Goal: Task Accomplishment & Management: Complete application form

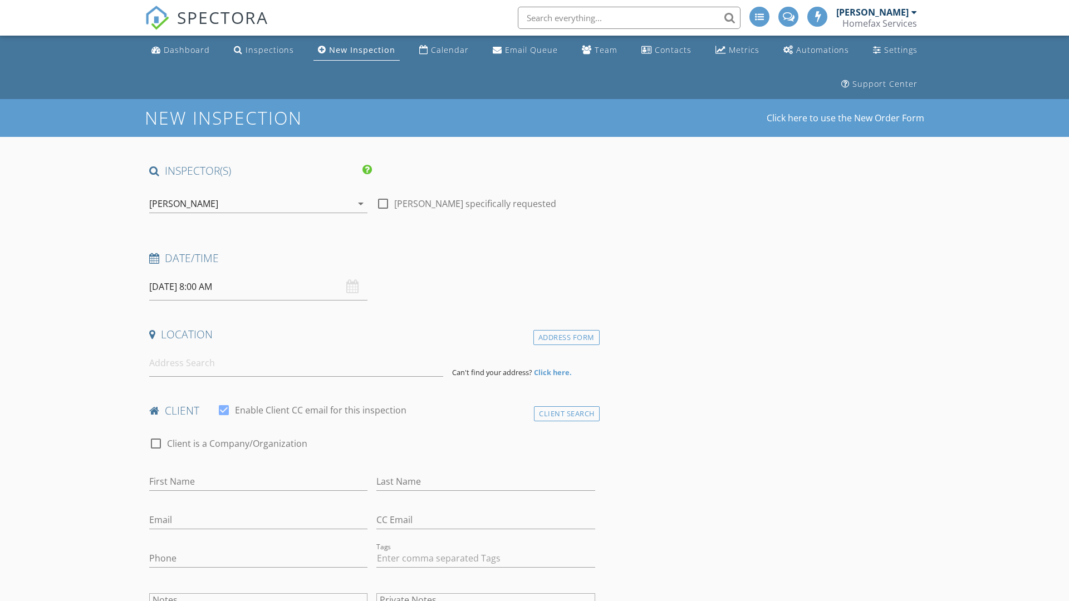
click at [258, 287] on input "09/29/2025 8:00 AM" at bounding box center [258, 286] width 218 height 27
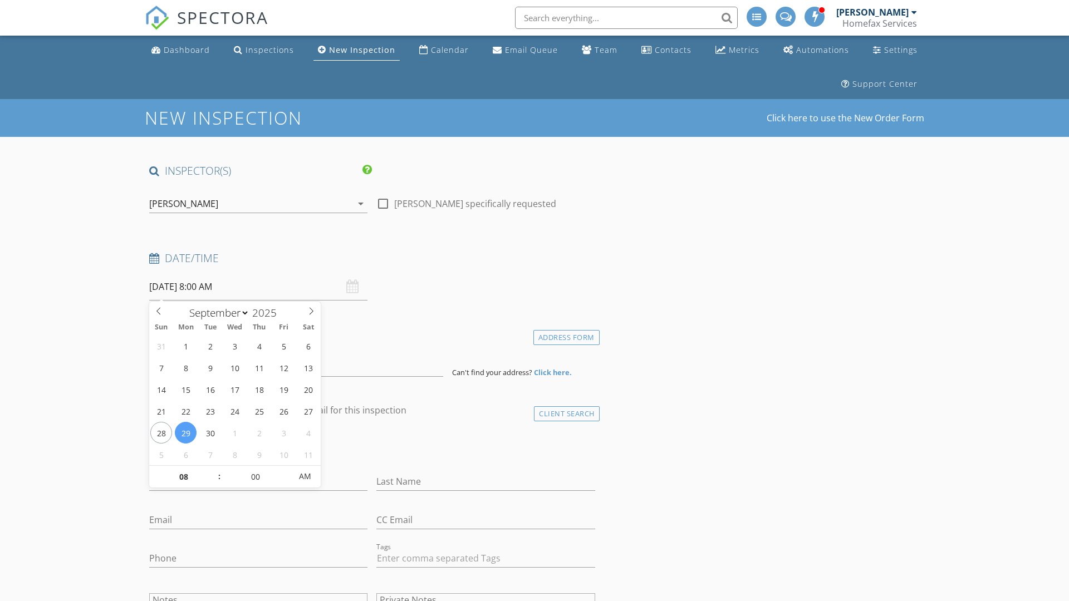
select select "9"
click at [268, 312] on input "2025" at bounding box center [267, 313] width 37 height 15
type input "2025"
type input "10/01/2025 8:00 AM"
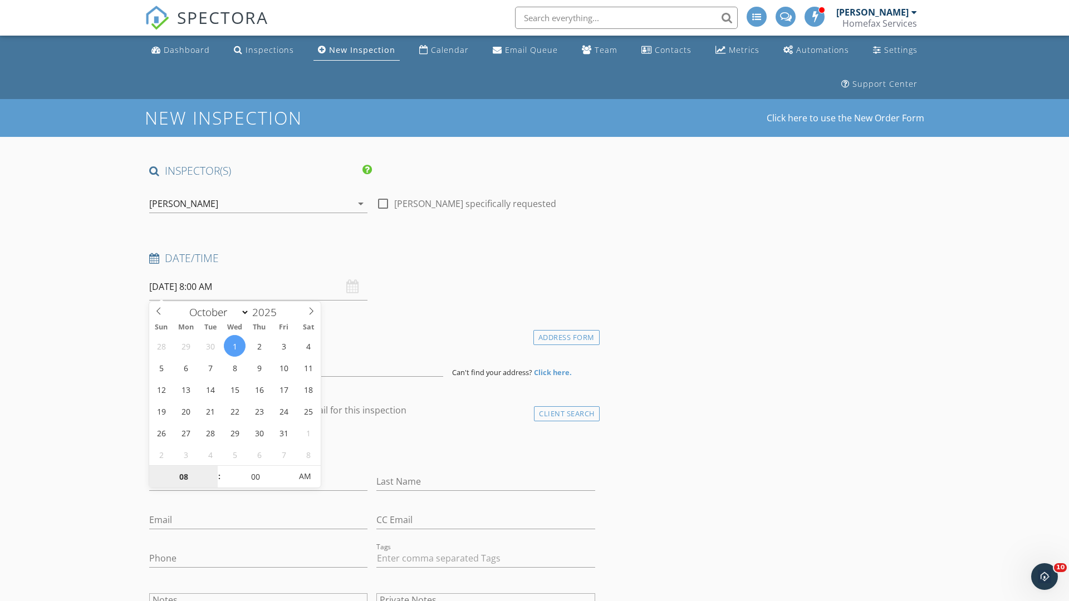
click at [183, 477] on input "08" at bounding box center [183, 477] width 68 height 22
type input "10"
click at [255, 476] on input "00" at bounding box center [255, 477] width 68 height 22
type input "10/01/2025 10:00 AM"
type input "00"
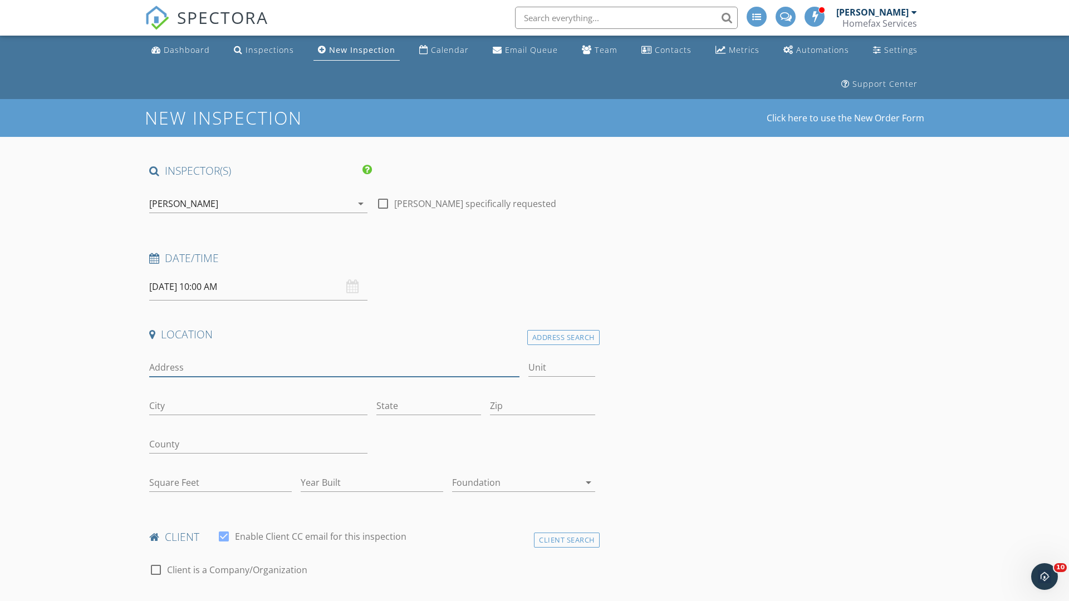
click at [334, 368] on input "Address" at bounding box center [334, 368] width 370 height 18
type input "[STREET_ADDRESS]"
click at [561, 368] on input "Unit" at bounding box center [561, 368] width 67 height 18
click at [258, 406] on input "City" at bounding box center [258, 406] width 218 height 18
type input "[PERSON_NAME]"
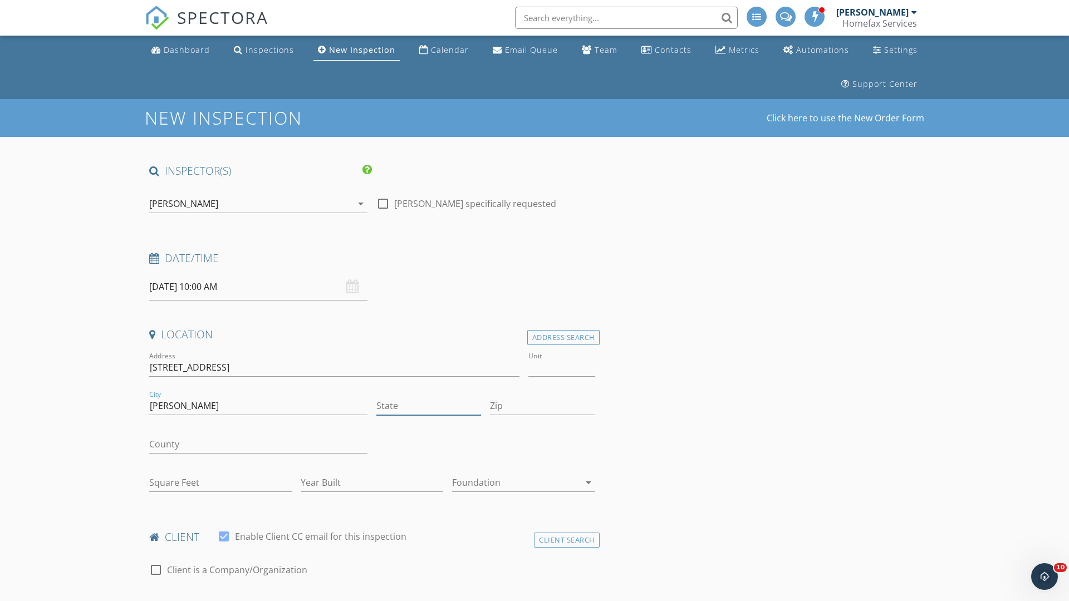
click at [429, 406] on input "State" at bounding box center [428, 406] width 105 height 18
type input "MN"
click at [542, 406] on input "Zip" at bounding box center [542, 406] width 105 height 18
type input "55449"
click at [258, 599] on input "First Name" at bounding box center [258, 608] width 218 height 18
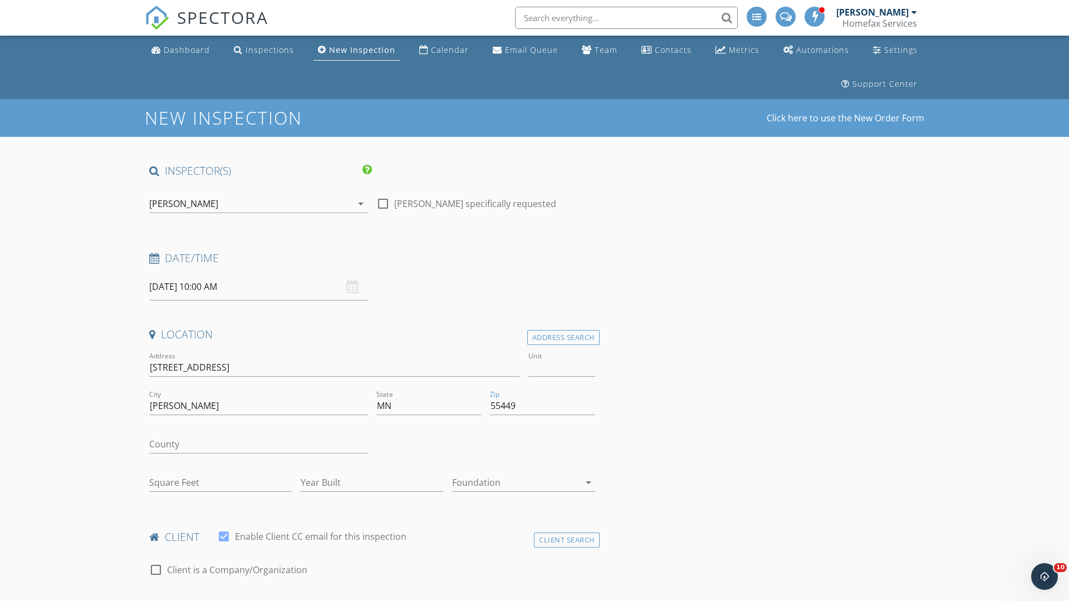
scroll to position [16, 0]
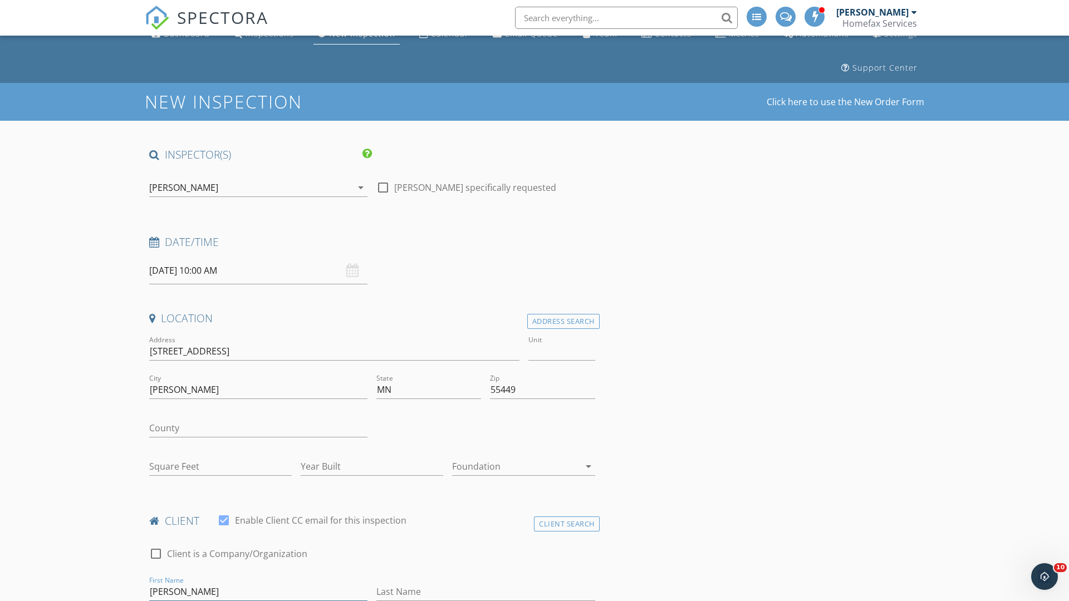
type input "[PERSON_NAME]"
click at [486, 592] on input "Last Name" at bounding box center [485, 592] width 218 height 18
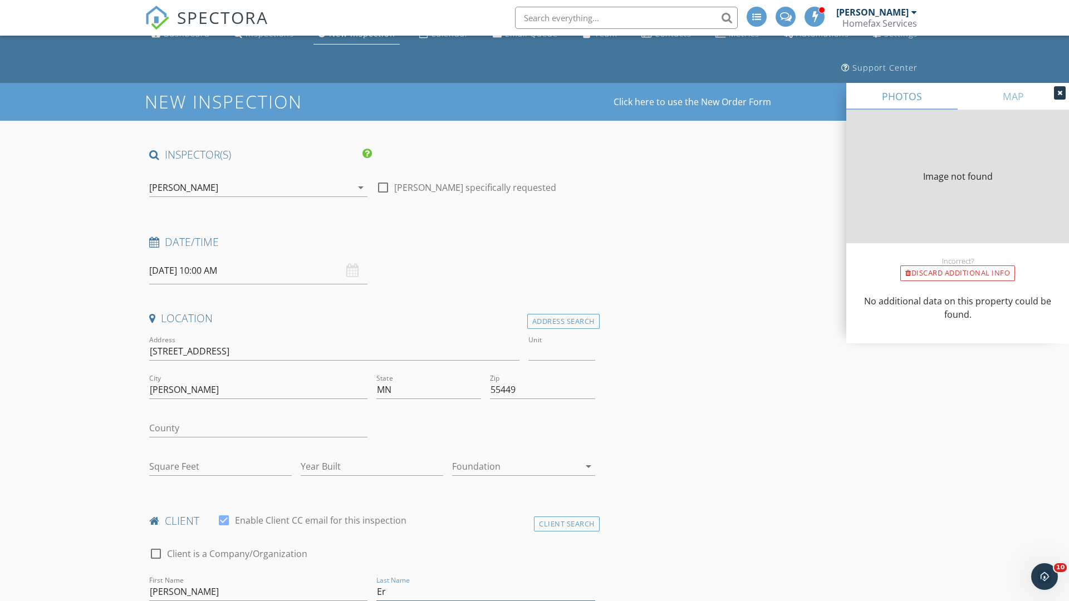
type input "Eri"
type input "1730"
type input "2003"
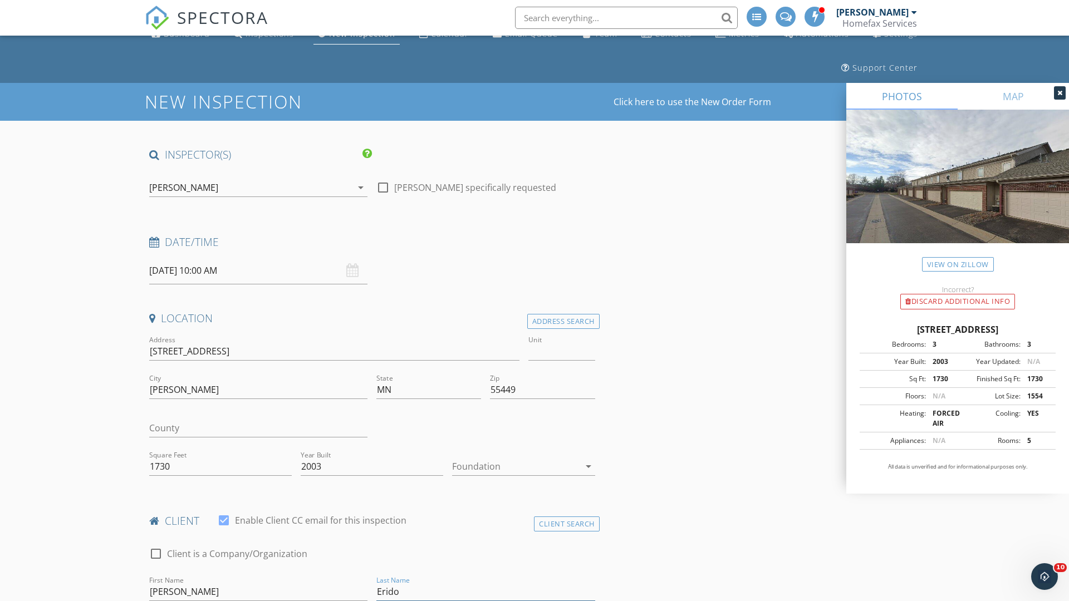
scroll to position [114, 0]
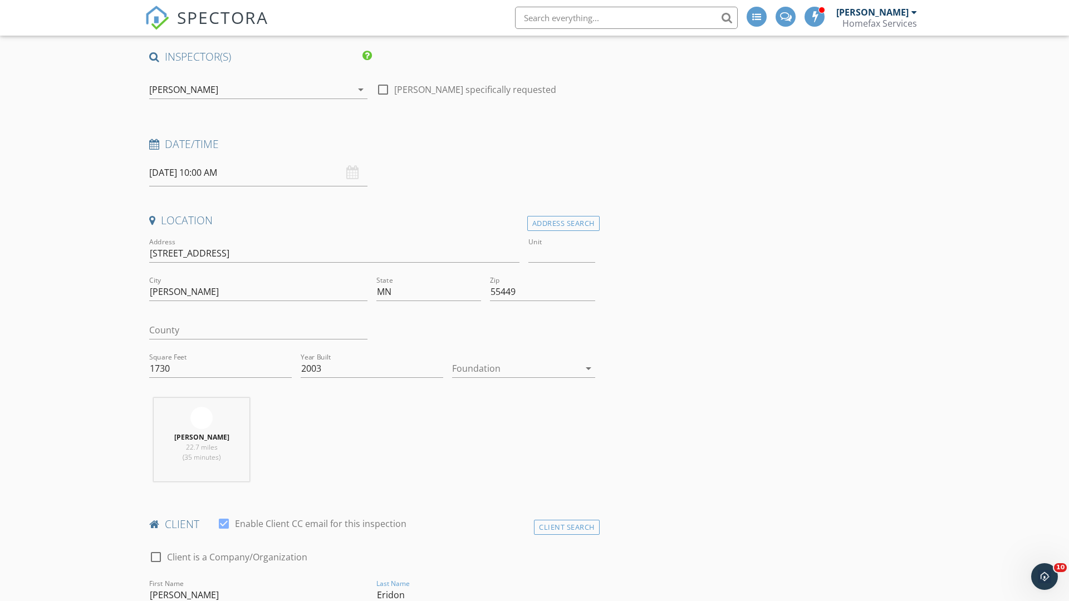
type input "Eridon"
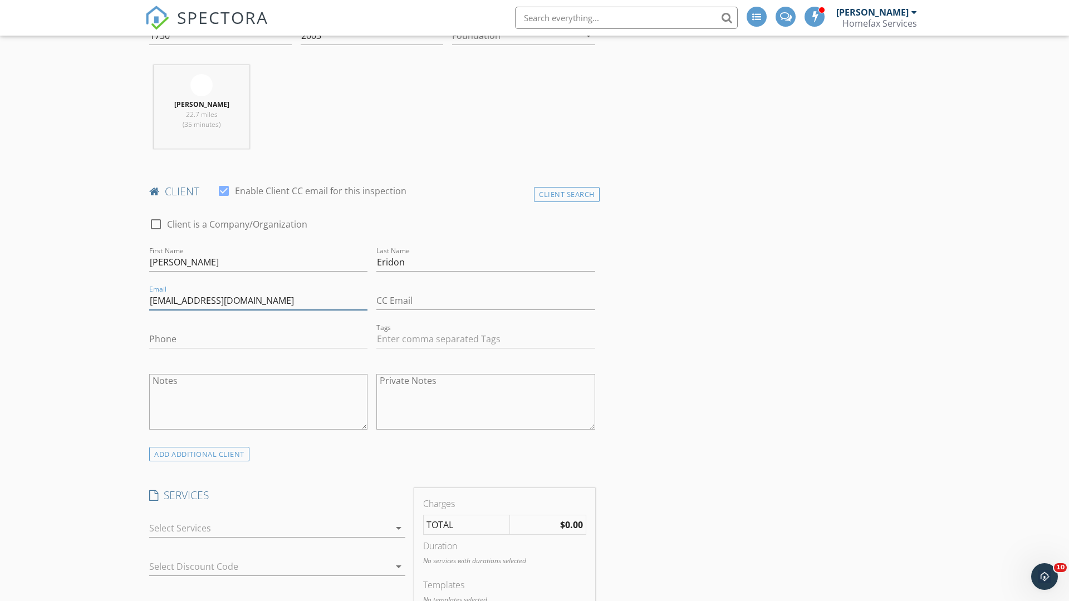
type input "[EMAIL_ADDRESS][DOMAIN_NAME]"
click at [258, 339] on input "Phone" at bounding box center [258, 339] width 218 height 18
type input "[PHONE_NUMBER]"
click at [270, 528] on div at bounding box center [269, 529] width 241 height 18
click at [289, 533] on div "General Home Inspection" at bounding box center [290, 533] width 214 height 22
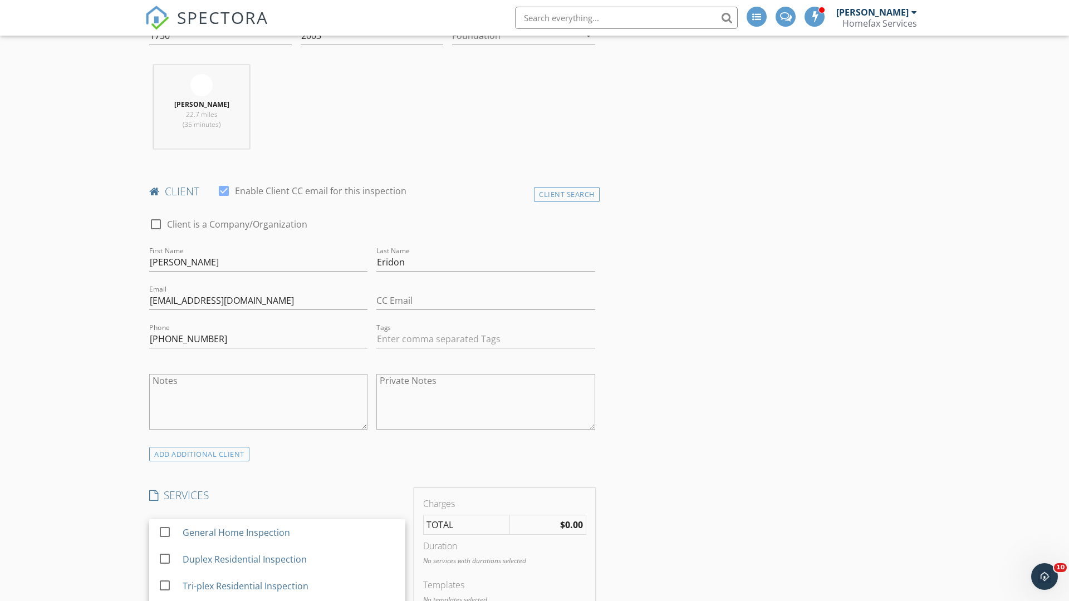
checkbox input "false"
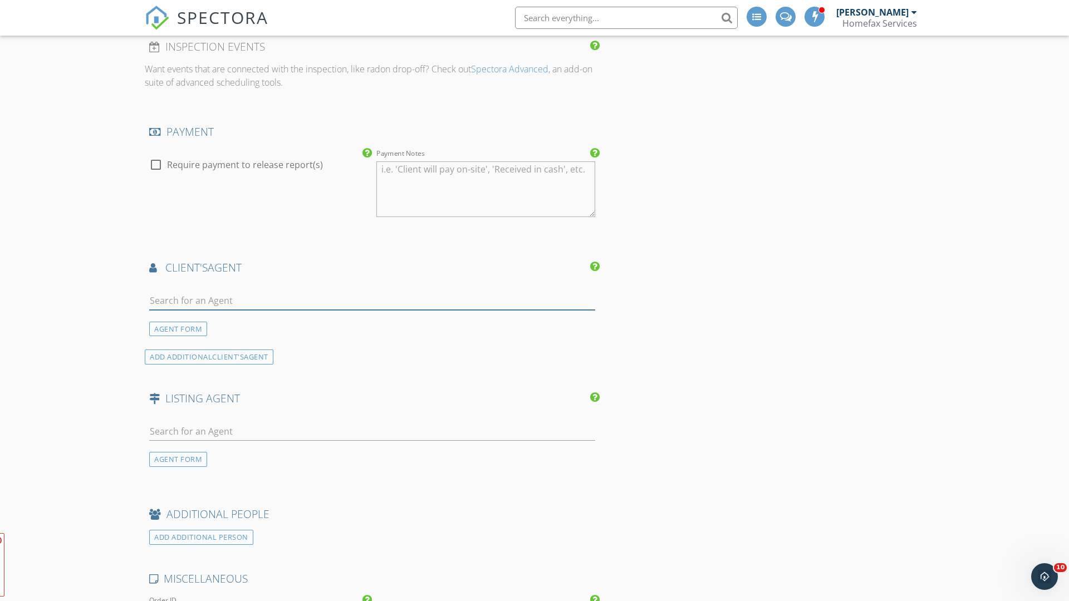
click at [372, 301] on input "text" at bounding box center [372, 301] width 446 height 18
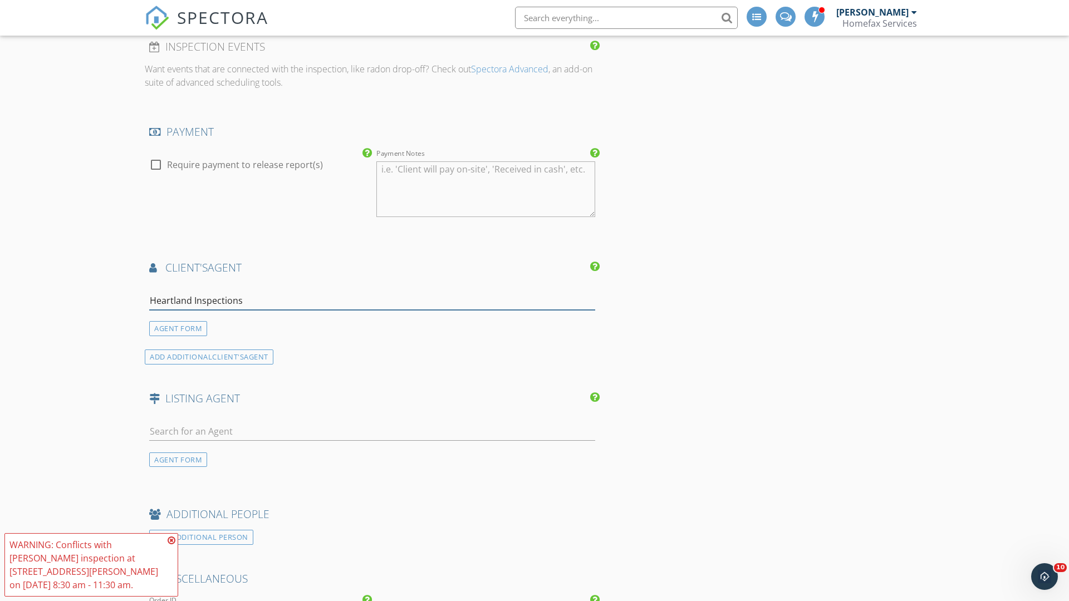
type input "Heartland Inspections*"
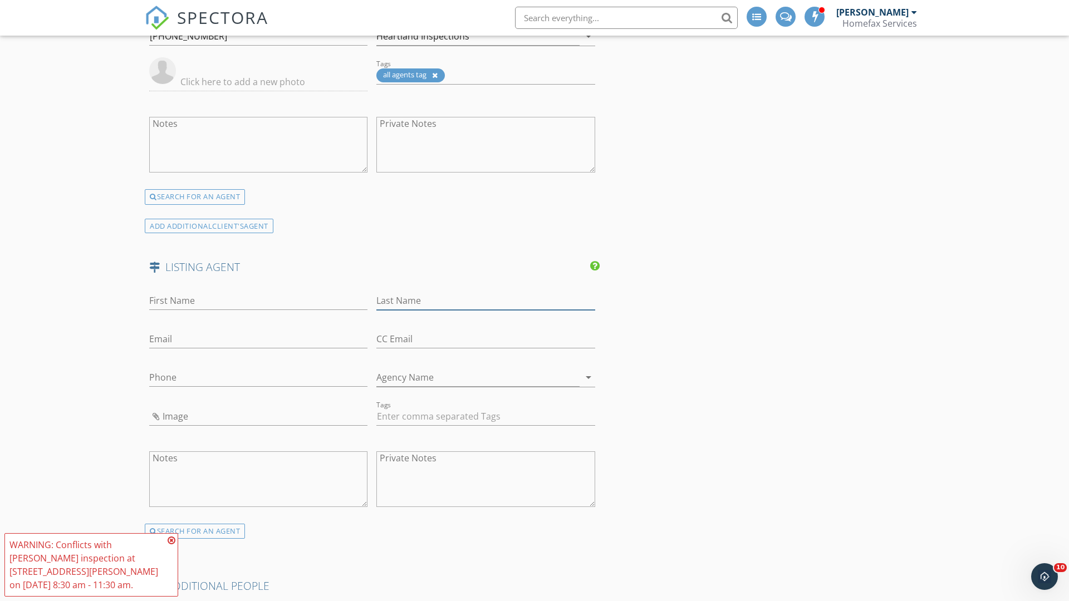
click at [486, 301] on input "Last Name" at bounding box center [485, 301] width 218 height 18
click at [258, 339] on input "text" at bounding box center [258, 339] width 218 height 18
click at [258, 378] on input "text" at bounding box center [258, 378] width 218 height 18
